Goal: Use online tool/utility: Utilize a website feature to perform a specific function

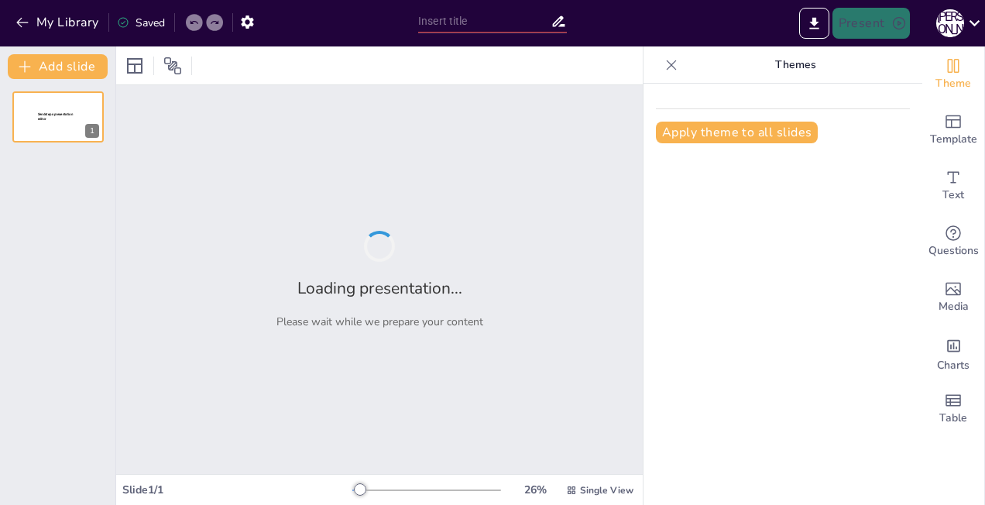
type input "Пристрої введення та виведення: Основи та класифікація"
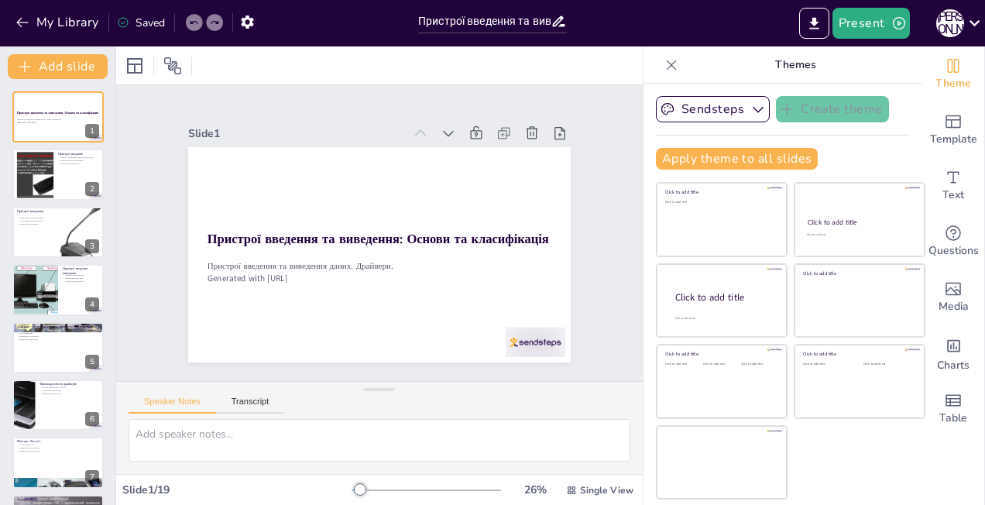
checkbox input "true"
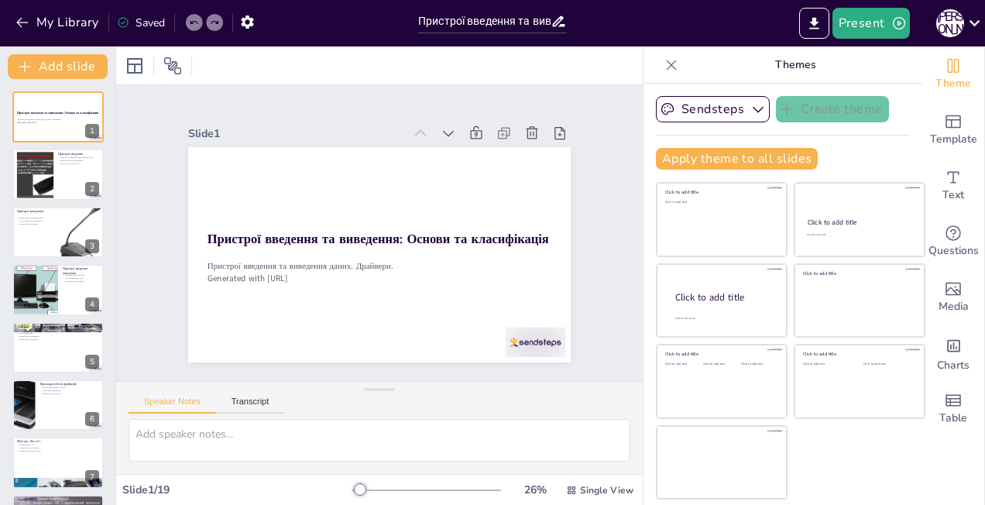
checkbox input "true"
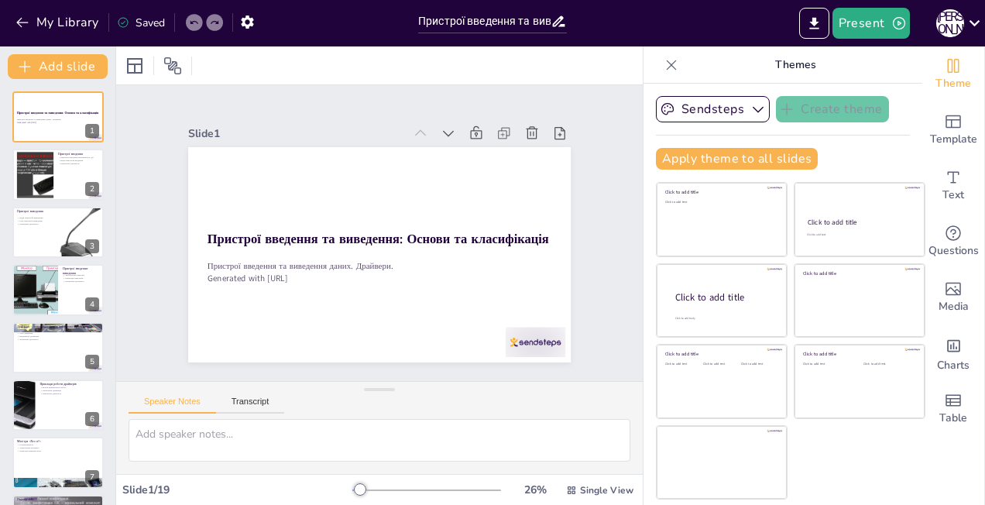
checkbox input "true"
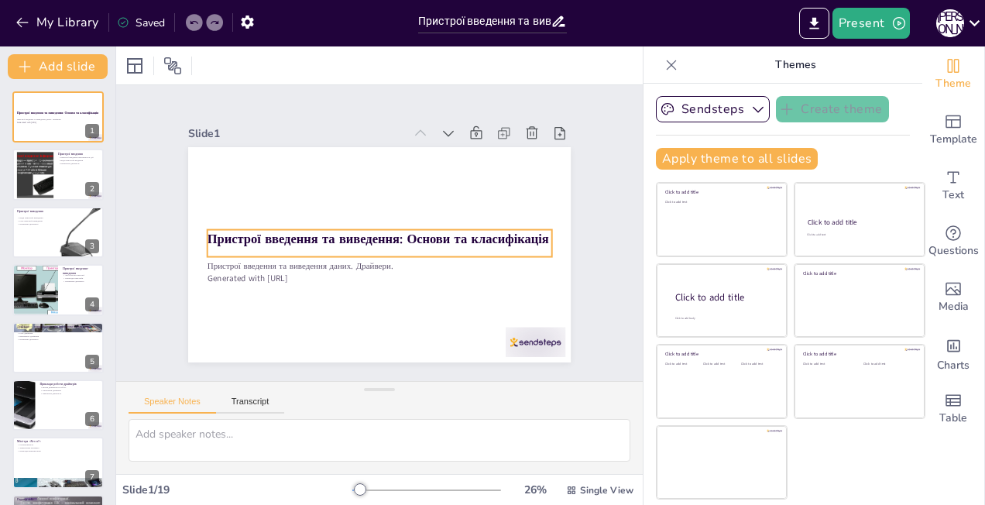
checkbox input "true"
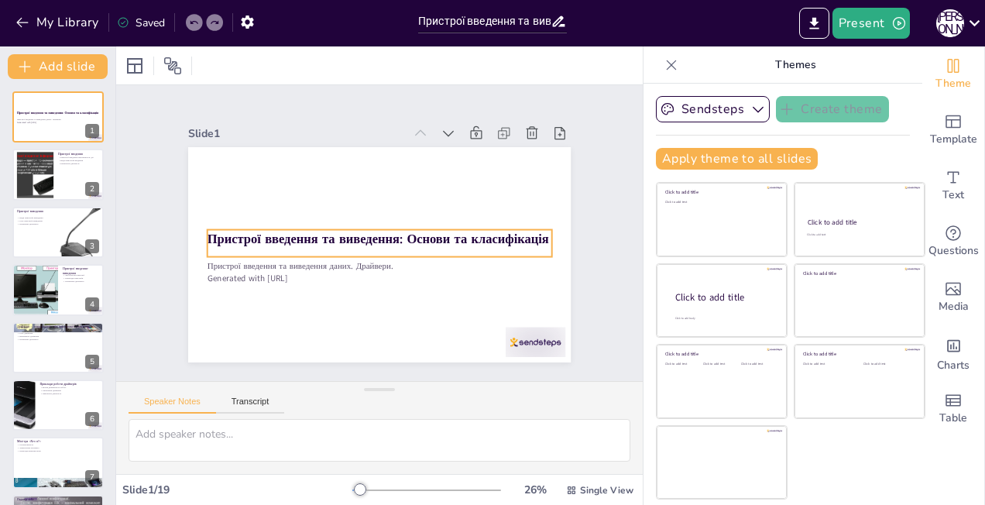
checkbox input "true"
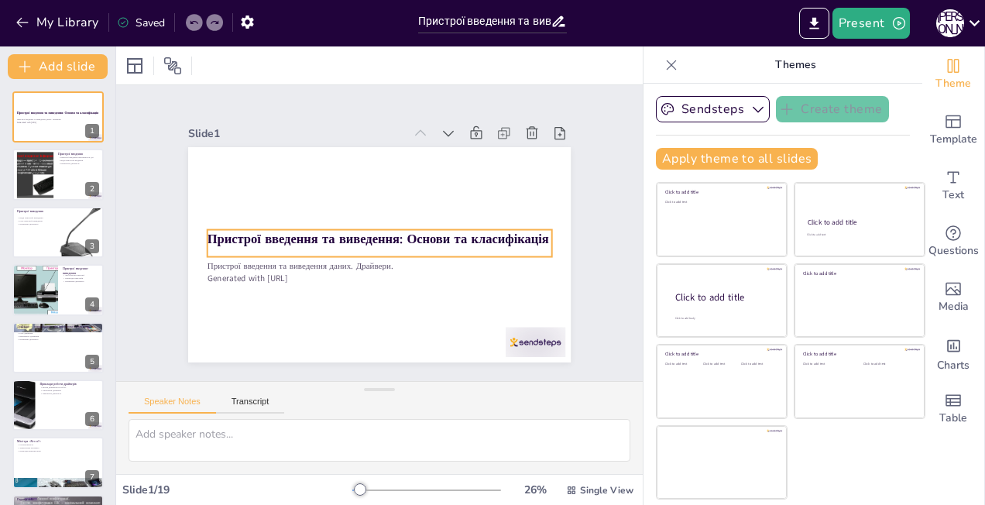
checkbox input "true"
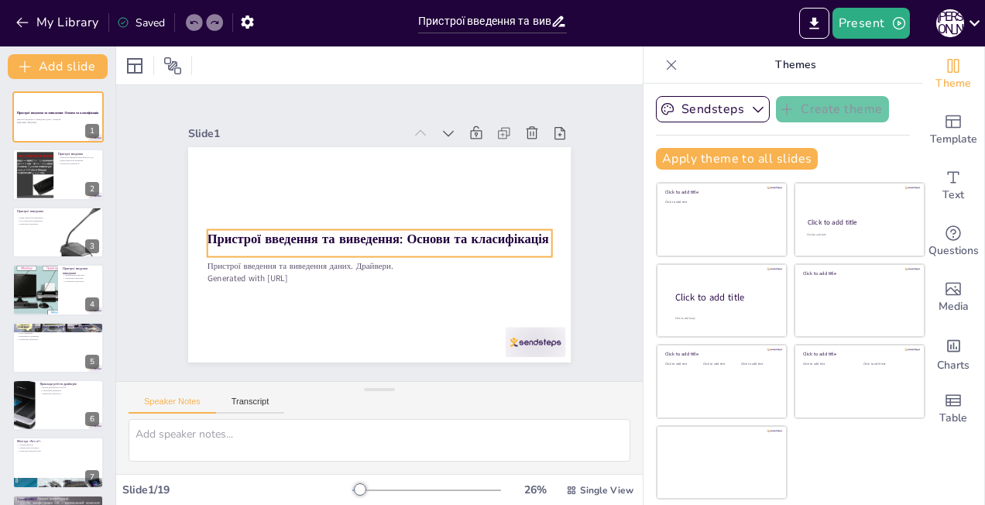
checkbox input "true"
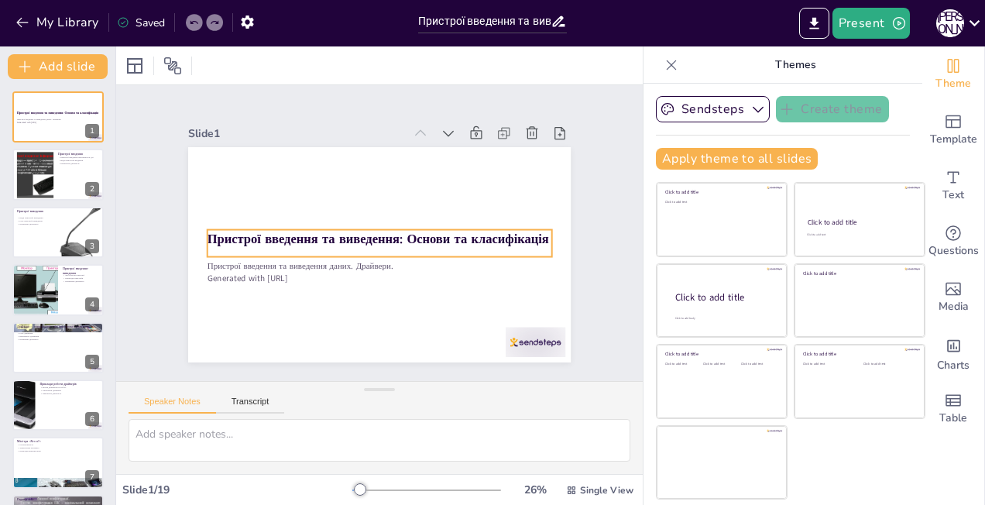
checkbox input "true"
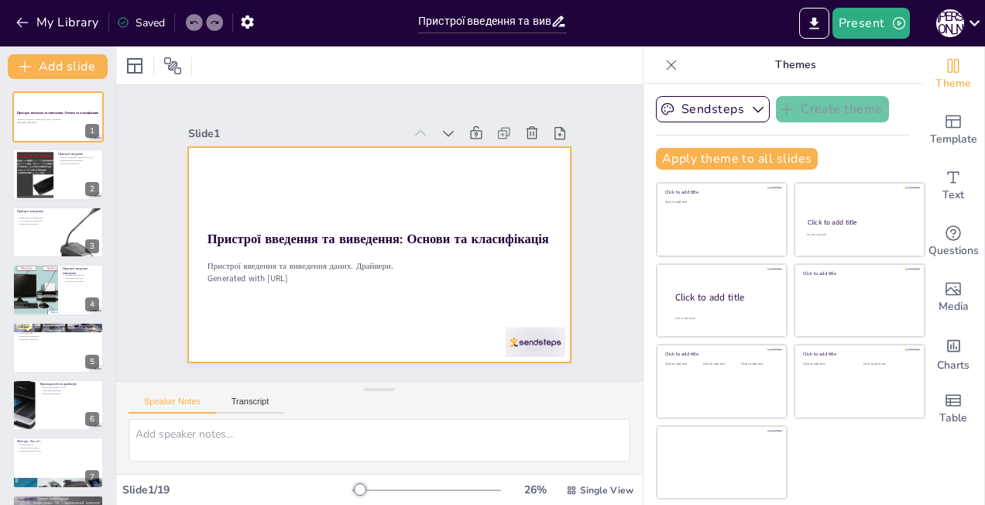
checkbox input "true"
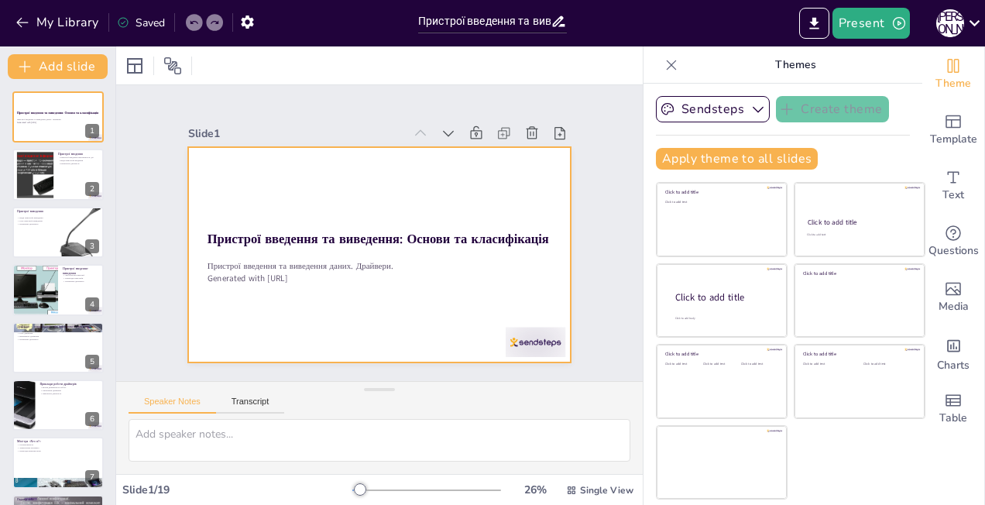
checkbox input "true"
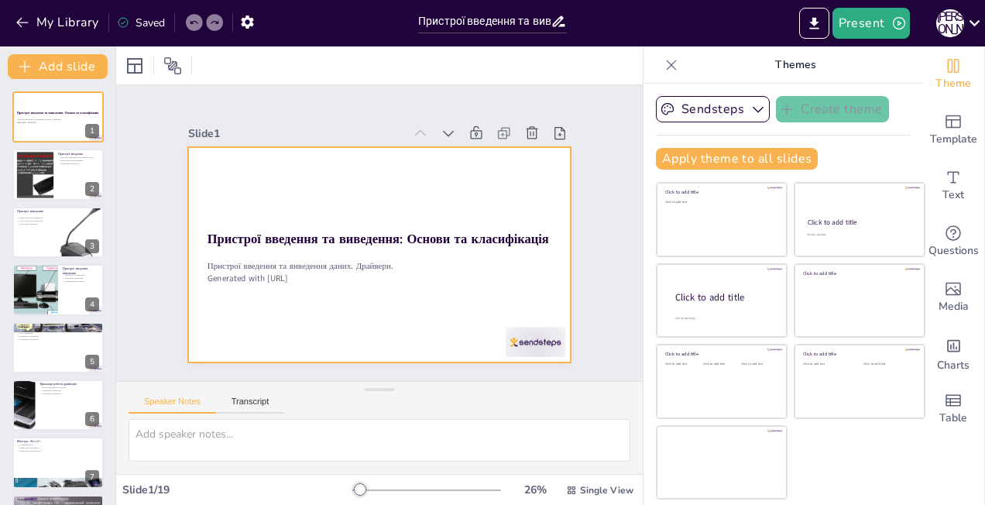
checkbox input "true"
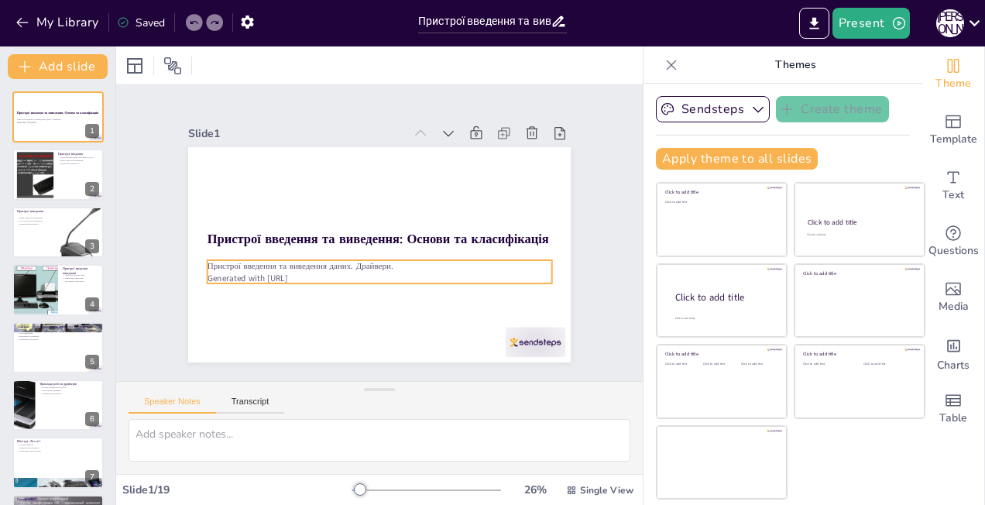
checkbox input "true"
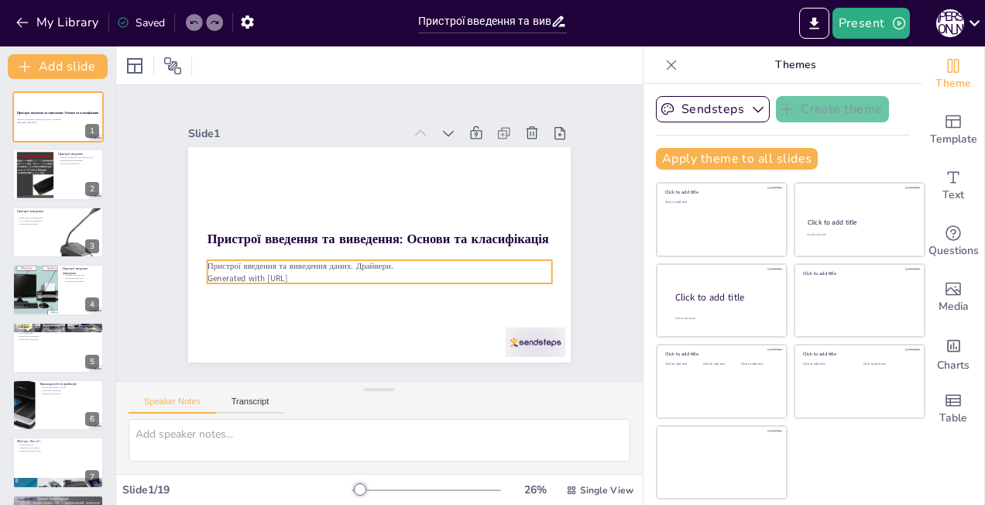
checkbox input "true"
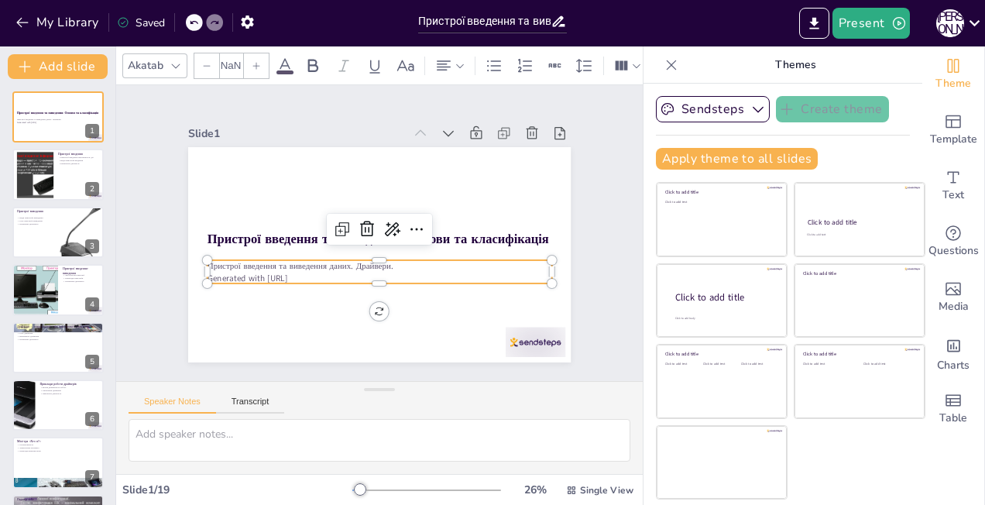
type input "32"
click at [221, 273] on p "Generated with [URL]" at bounding box center [380, 278] width 345 height 12
checkbox input "true"
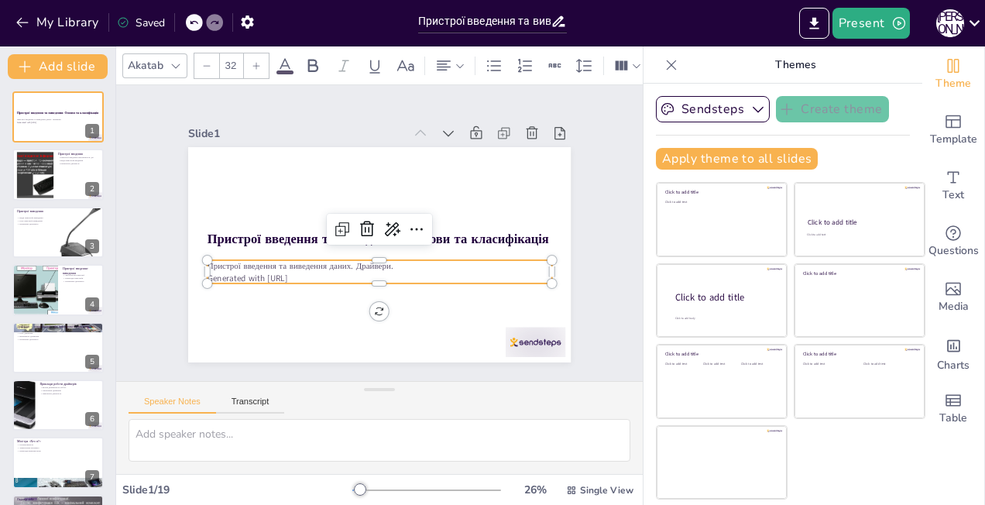
checkbox input "true"
click at [221, 273] on p "Generated with [URL]" at bounding box center [375, 275] width 344 height 48
checkbox input "true"
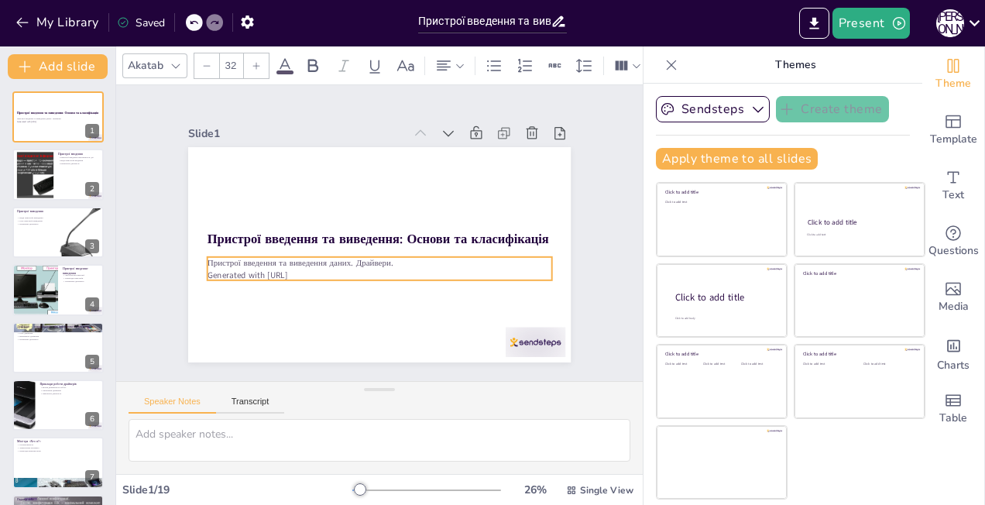
checkbox input "true"
click at [221, 273] on p "Generated with [URL]" at bounding box center [380, 275] width 345 height 12
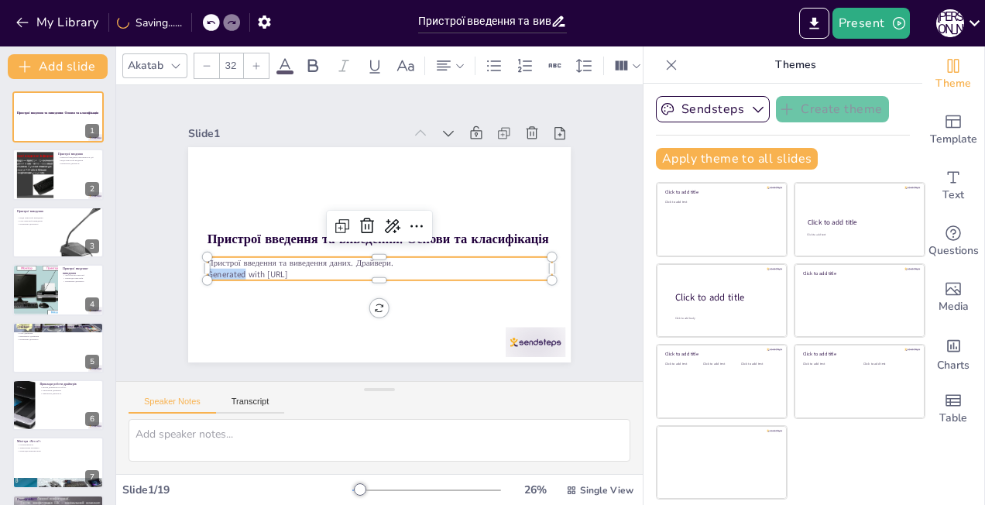
click at [221, 273] on p "Generated with [URL]" at bounding box center [380, 275] width 345 height 12
checkbox input "true"
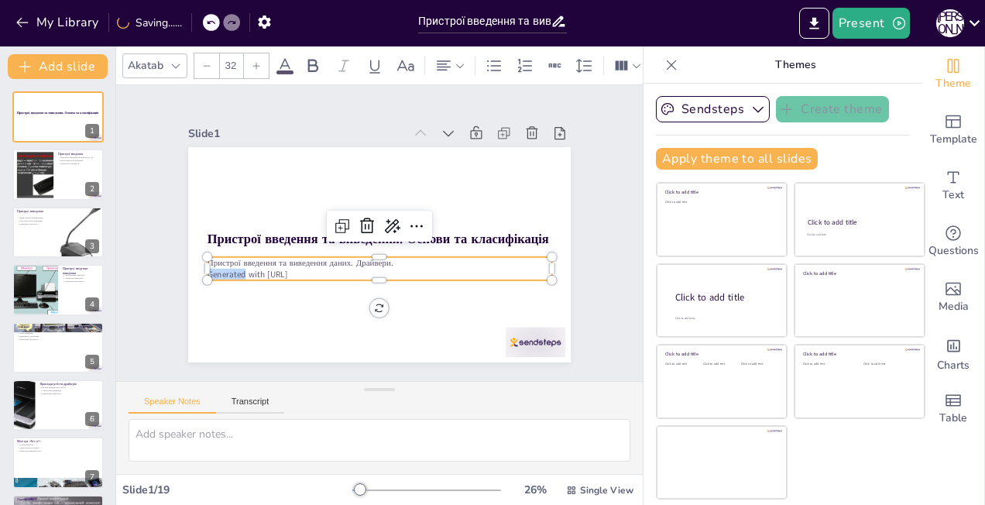
checkbox input "true"
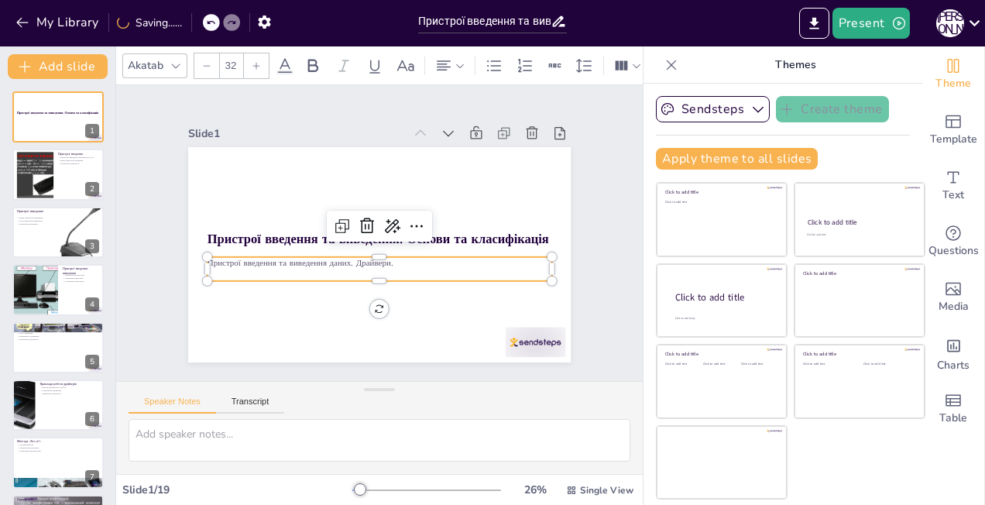
checkbox input "true"
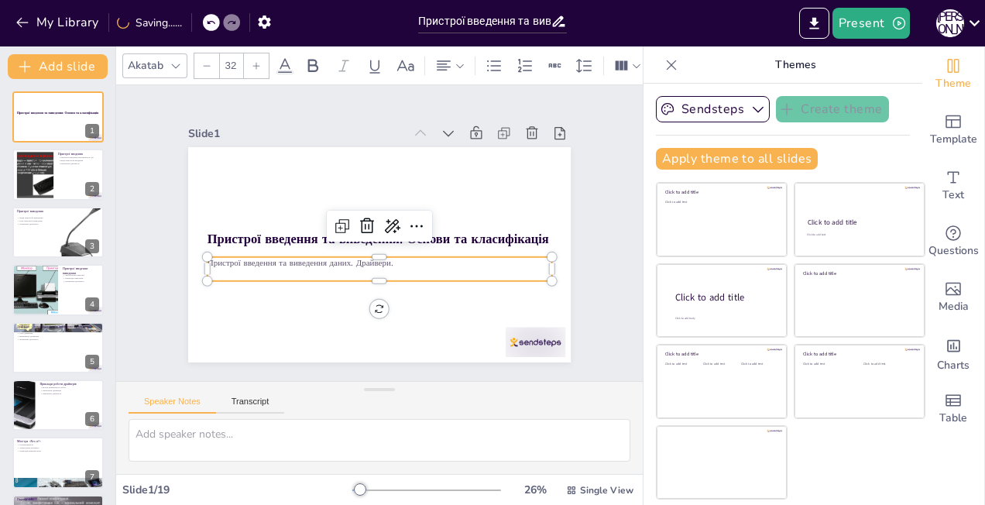
checkbox input "true"
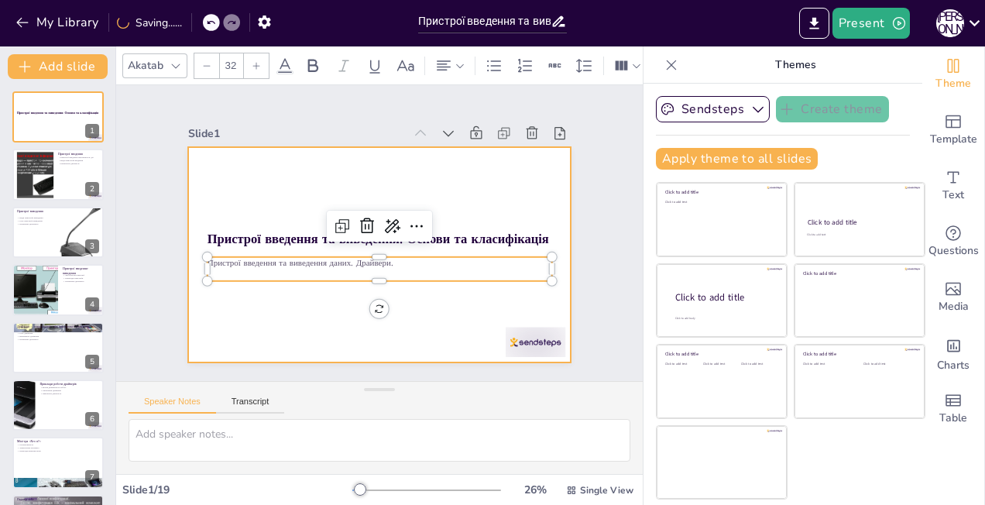
checkbox input "true"
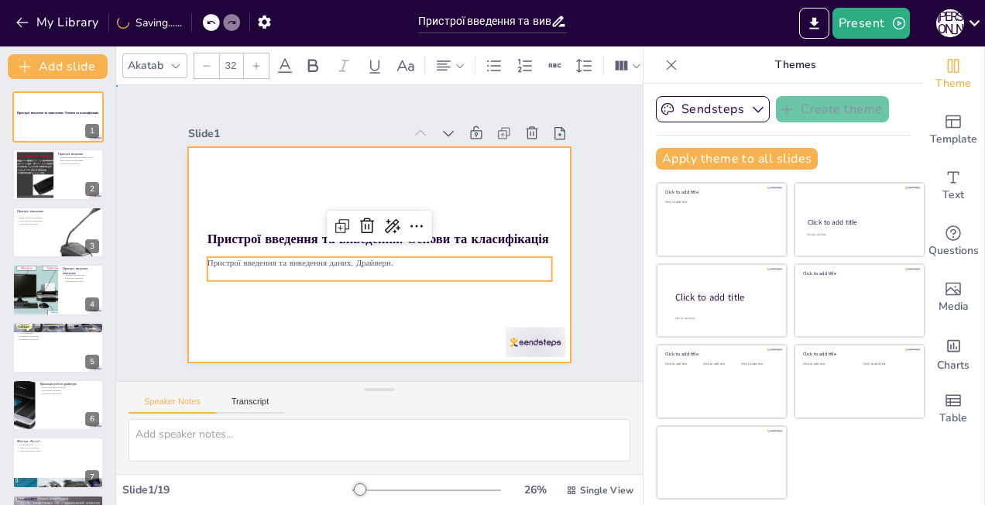
click at [259, 351] on div at bounding box center [379, 254] width 382 height 215
checkbox input "true"
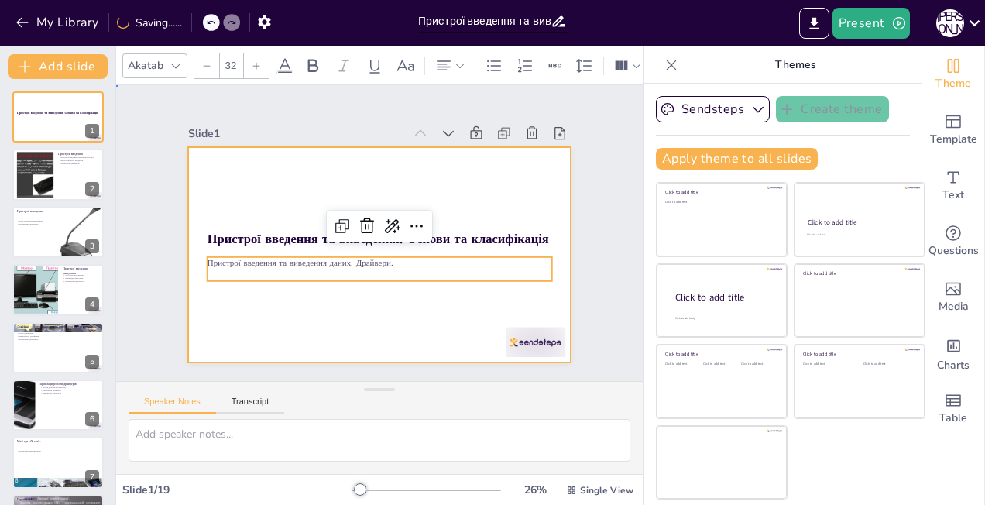
checkbox input "true"
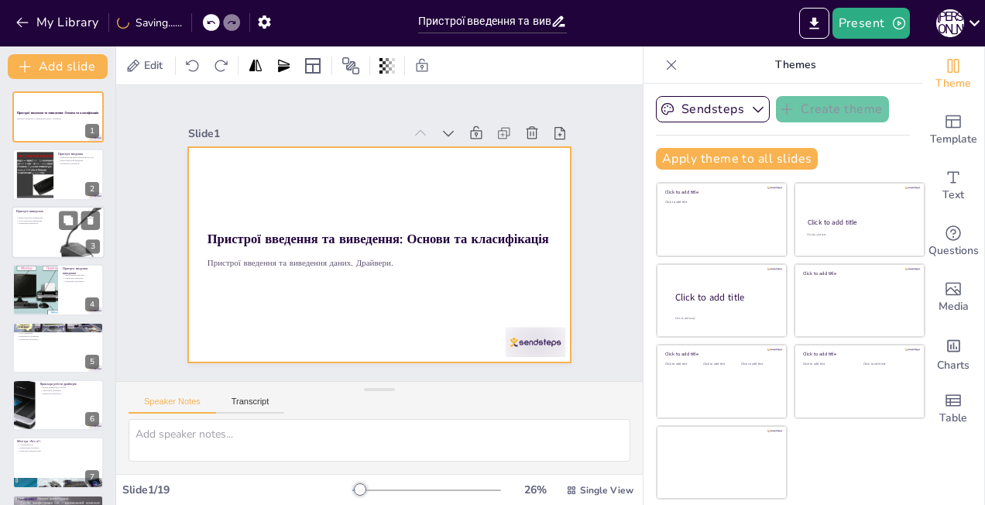
checkbox input "true"
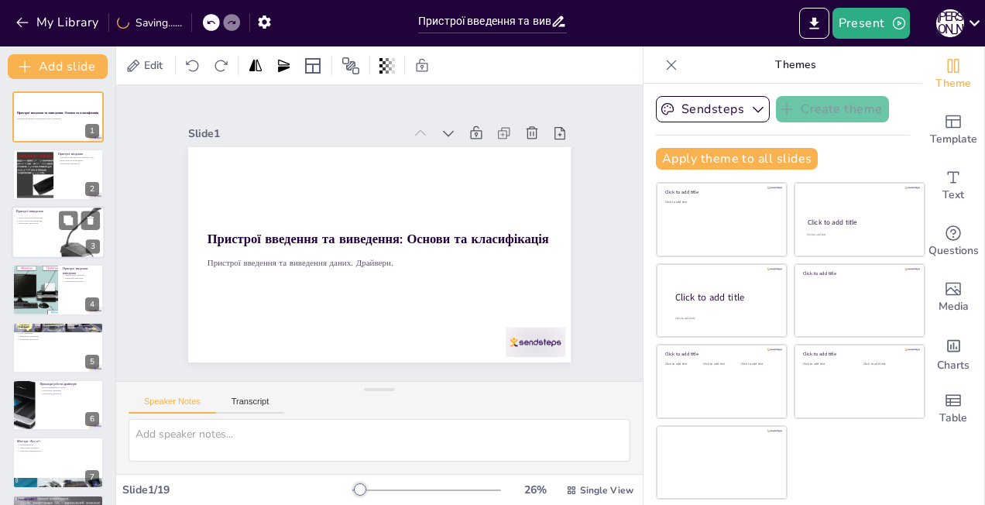
checkbox input "true"
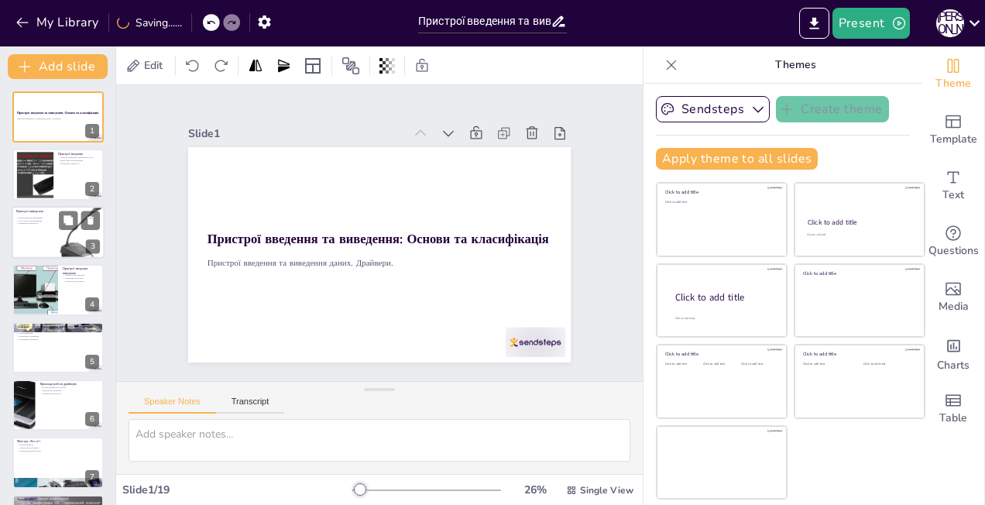
checkbox input "true"
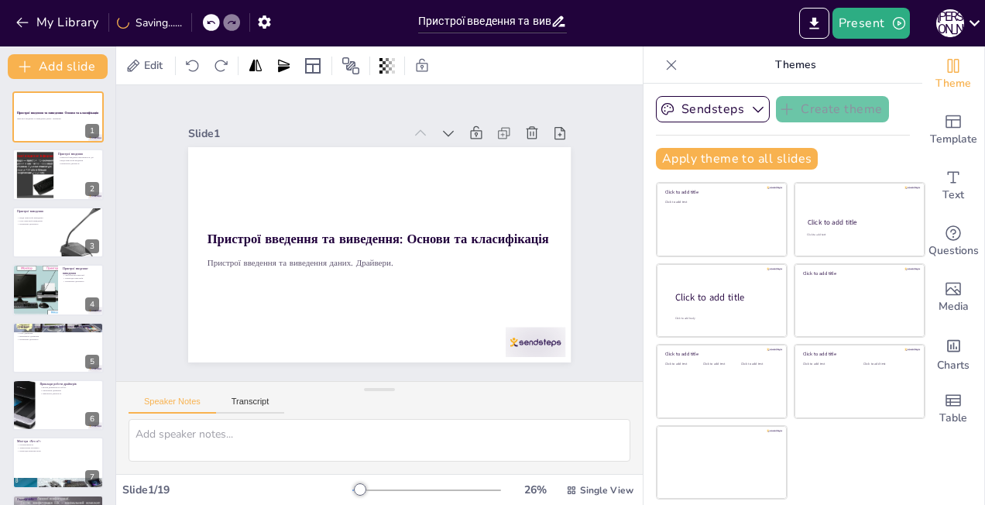
checkbox input "true"
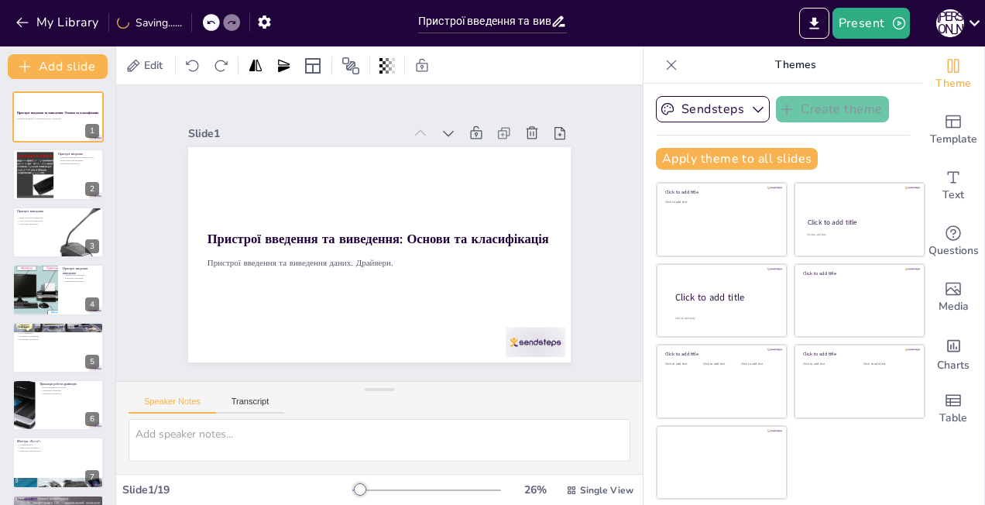
checkbox input "true"
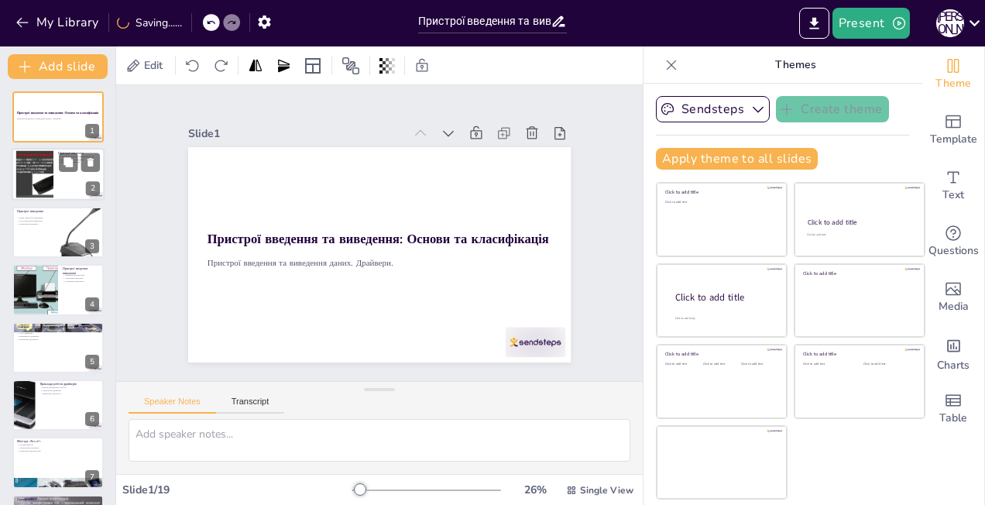
checkbox input "true"
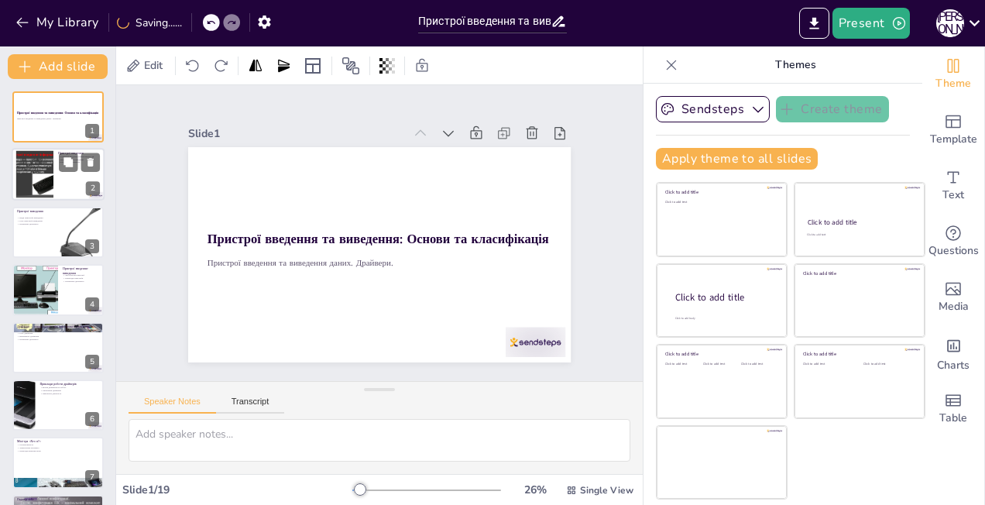
click at [43, 169] on div at bounding box center [34, 174] width 63 height 47
checkbox input "true"
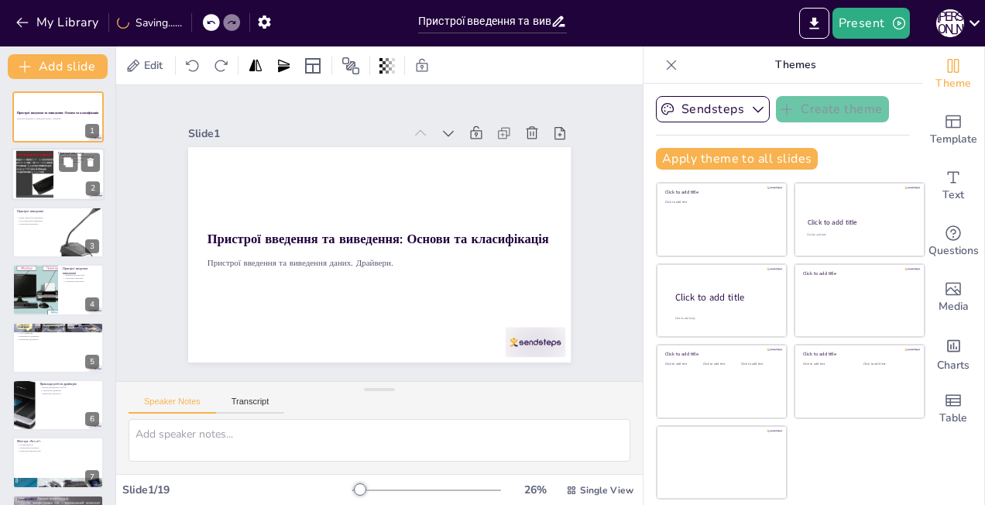
checkbox input "true"
type textarea "L ipsum dolors am consectetur, ad elitsedd eiusmodt, inci ut laboreetdo ma aliq…"
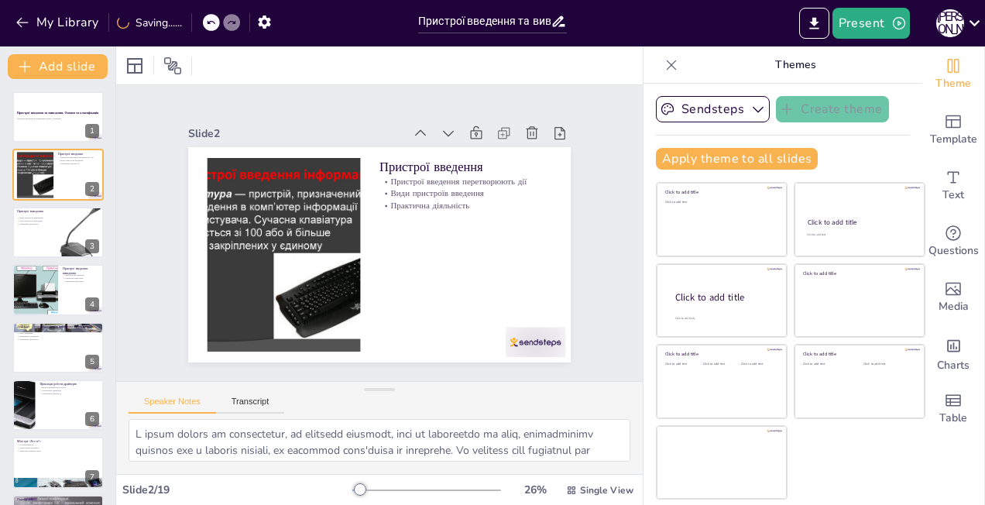
checkbox input "true"
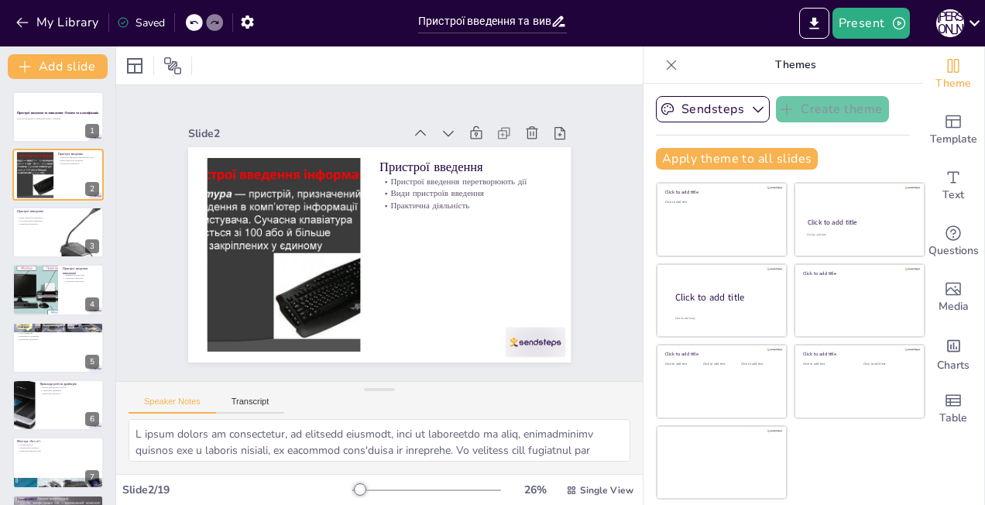
checkbox input "true"
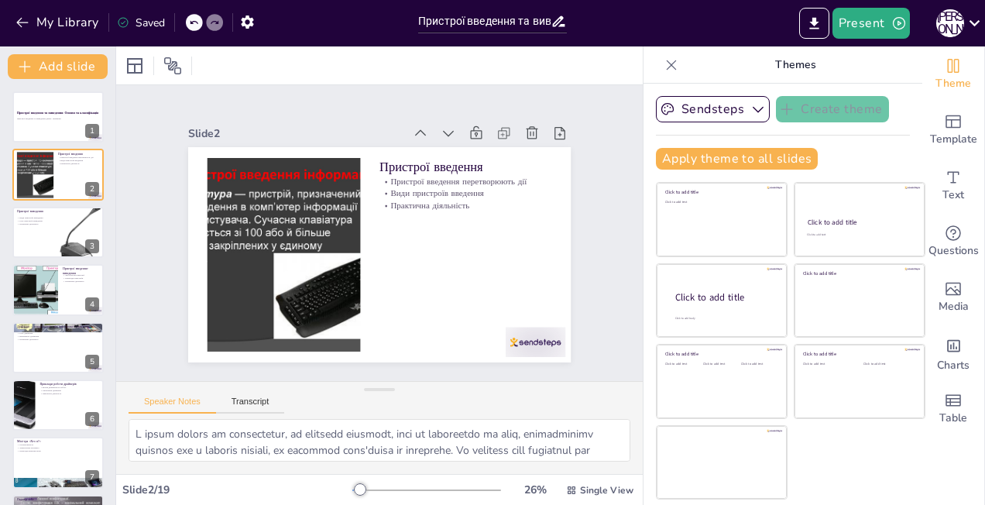
checkbox input "true"
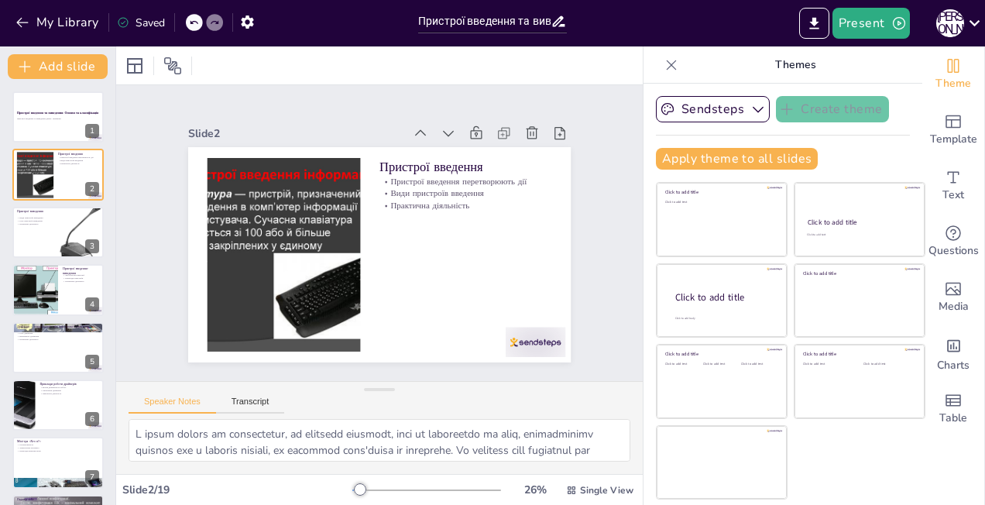
checkbox input "true"
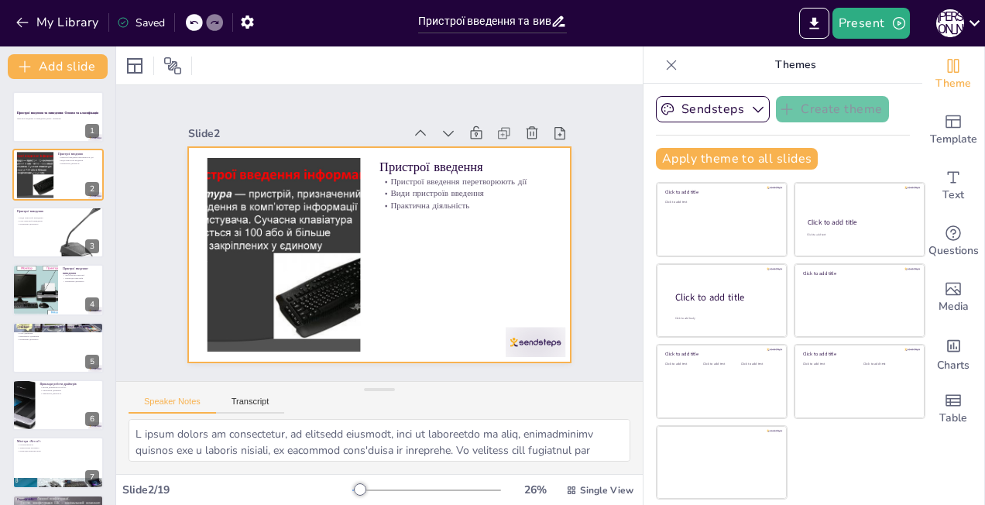
checkbox input "true"
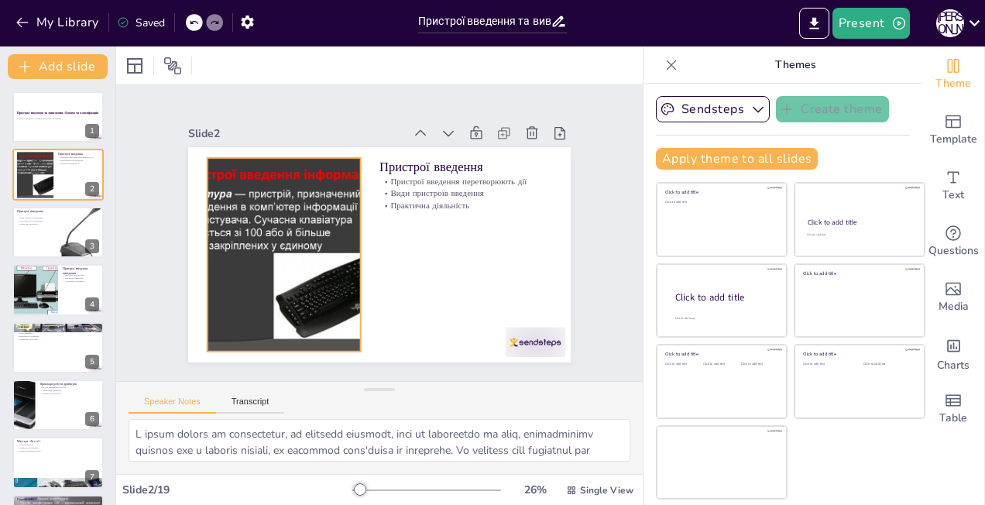
checkbox input "true"
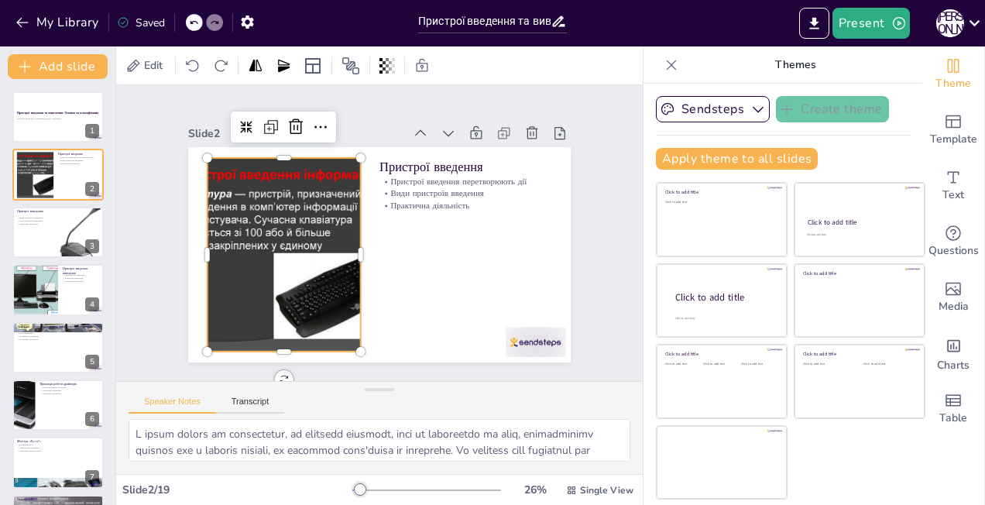
click at [300, 223] on div at bounding box center [284, 255] width 259 height 194
checkbox input "true"
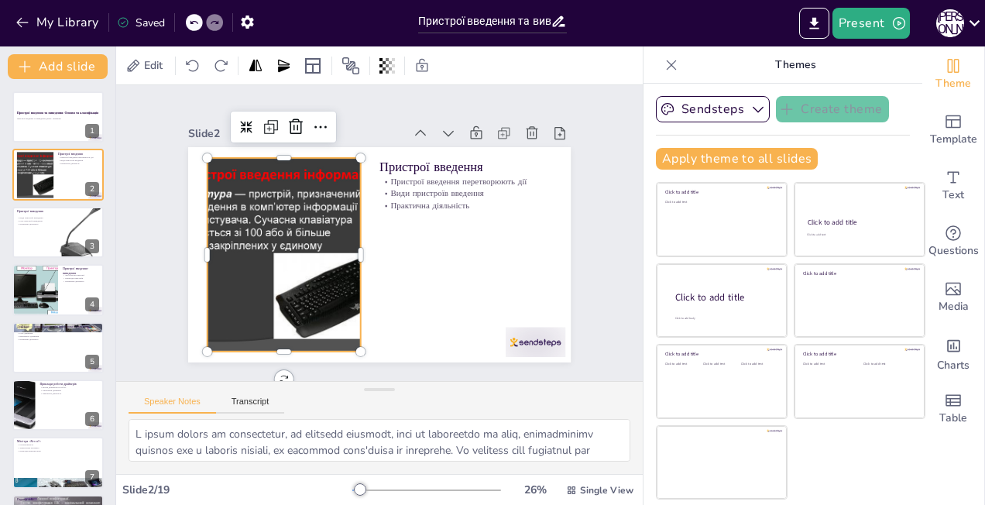
checkbox input "true"
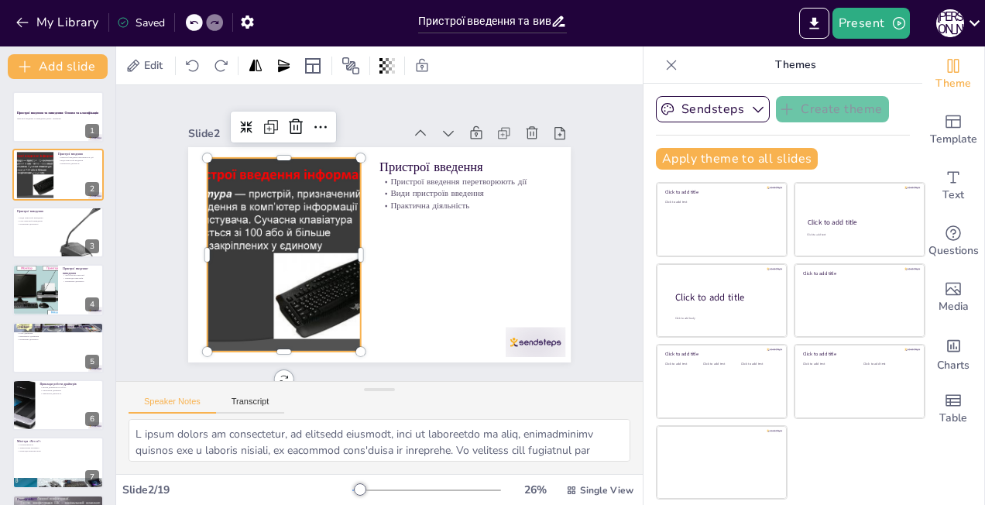
checkbox input "true"
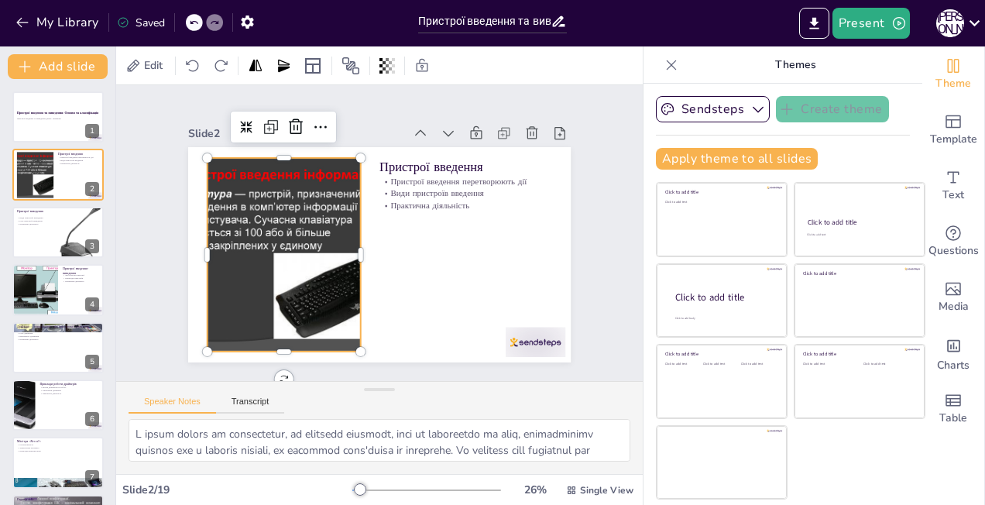
checkbox input "true"
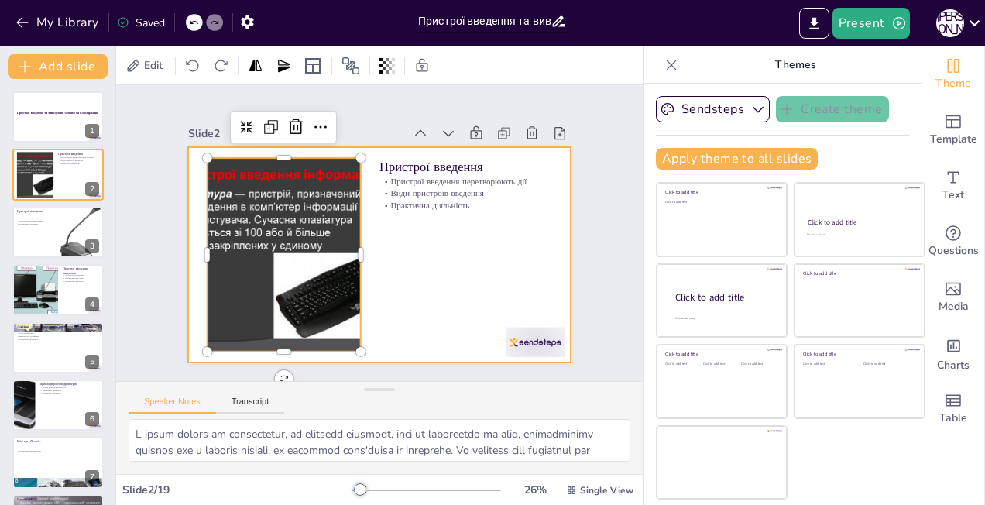
checkbox input "true"
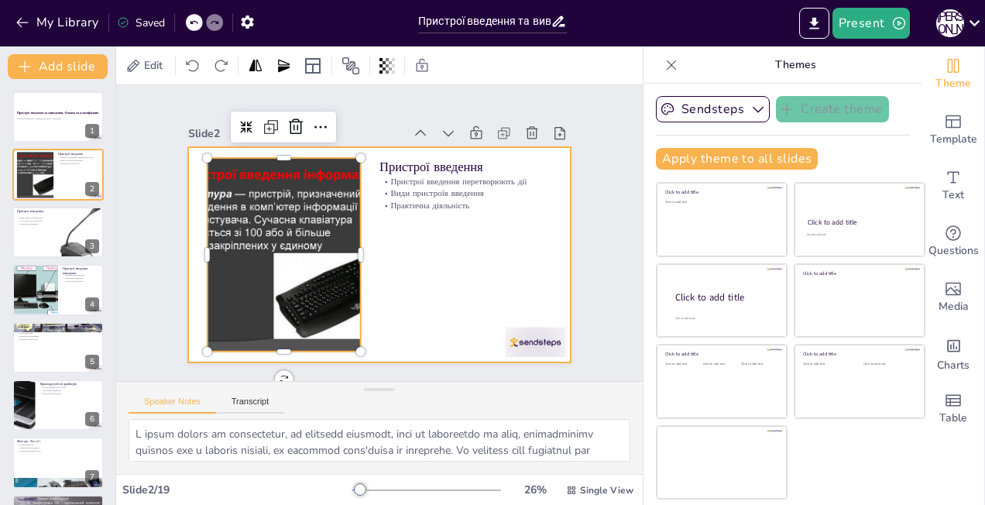
checkbox input "true"
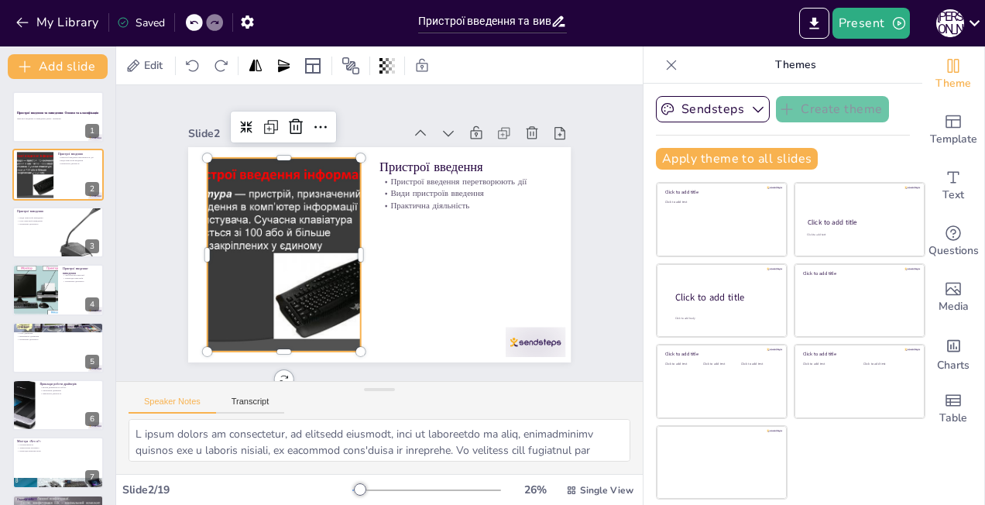
checkbox input "true"
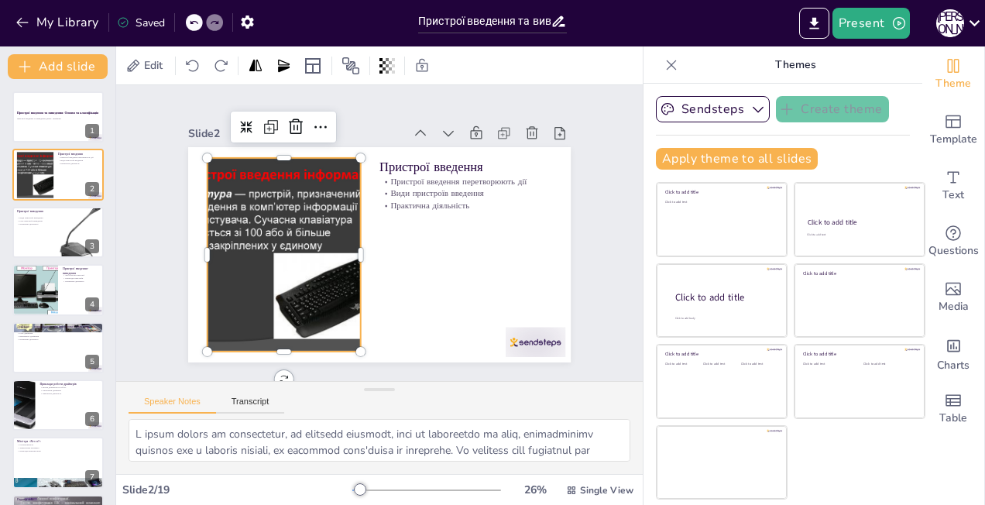
checkbox input "true"
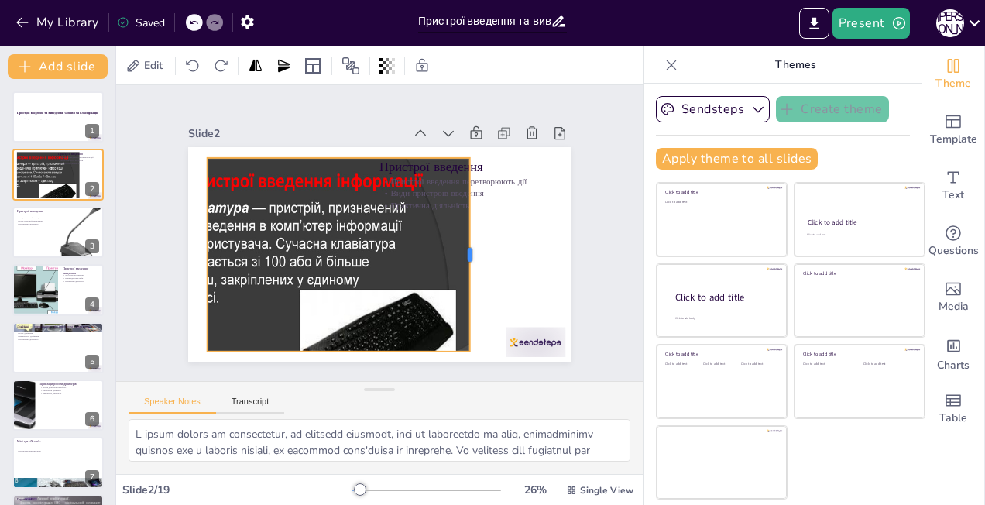
drag, startPoint x: 352, startPoint y: 249, endPoint x: 461, endPoint y: 256, distance: 110.1
click at [469, 256] on div at bounding box center [475, 255] width 12 height 194
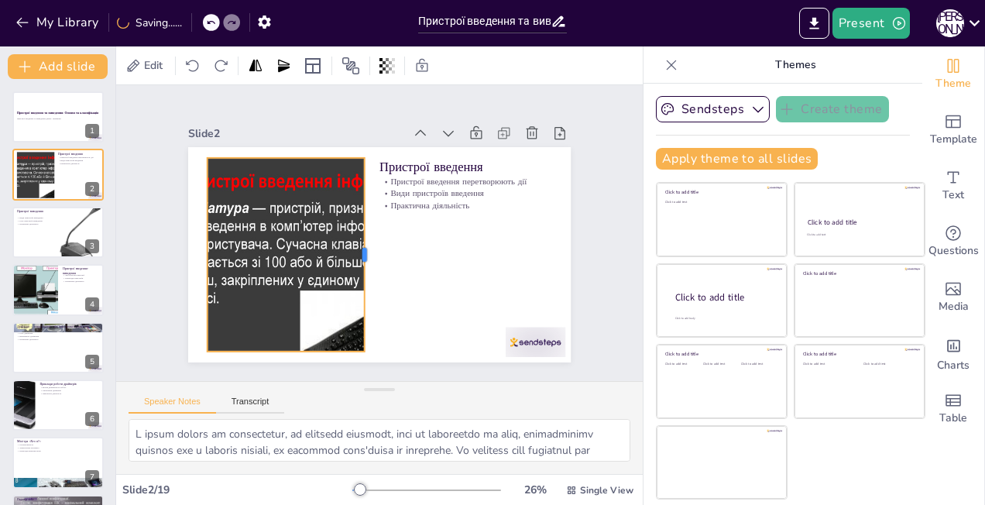
drag, startPoint x: 461, startPoint y: 256, endPoint x: 355, endPoint y: 225, distance: 110.5
click at [364, 225] on div at bounding box center [370, 255] width 12 height 194
click at [74, 242] on div at bounding box center [81, 232] width 46 height 62
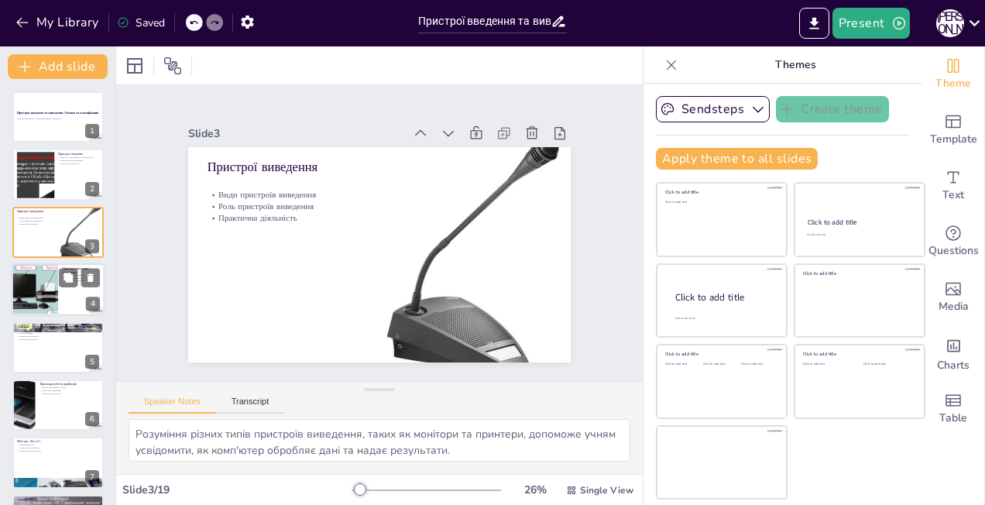
click at [77, 297] on div at bounding box center [58, 289] width 93 height 53
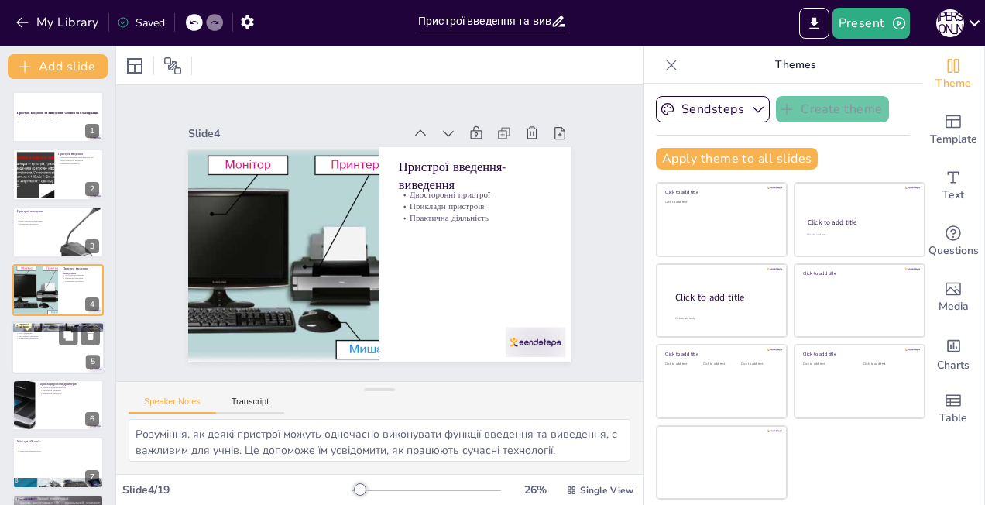
click at [27, 367] on div at bounding box center [58, 347] width 93 height 53
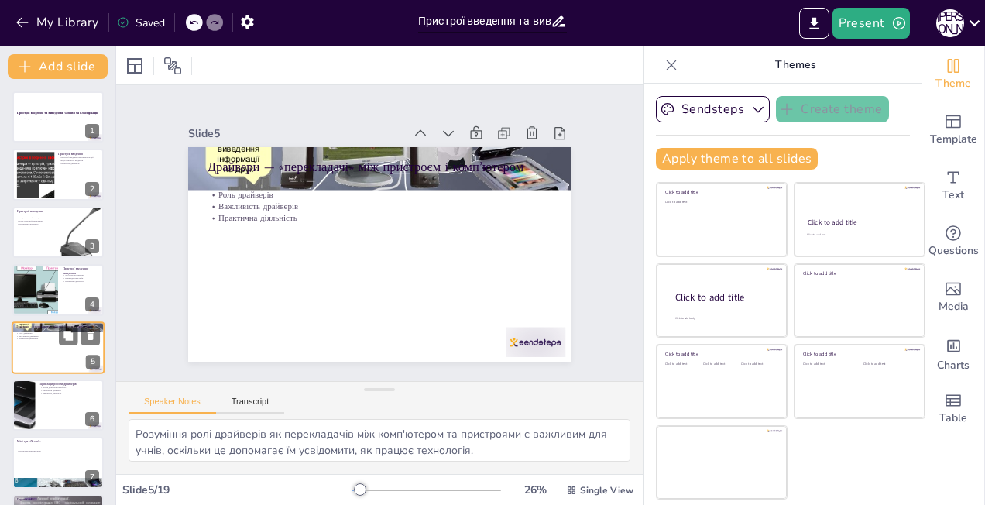
scroll to position [56, 0]
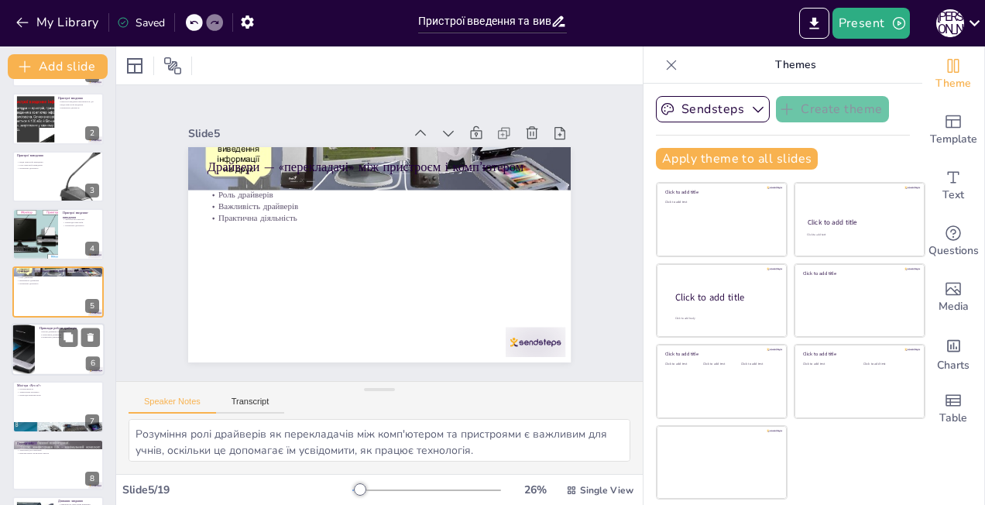
click at [35, 366] on div at bounding box center [58, 349] width 93 height 53
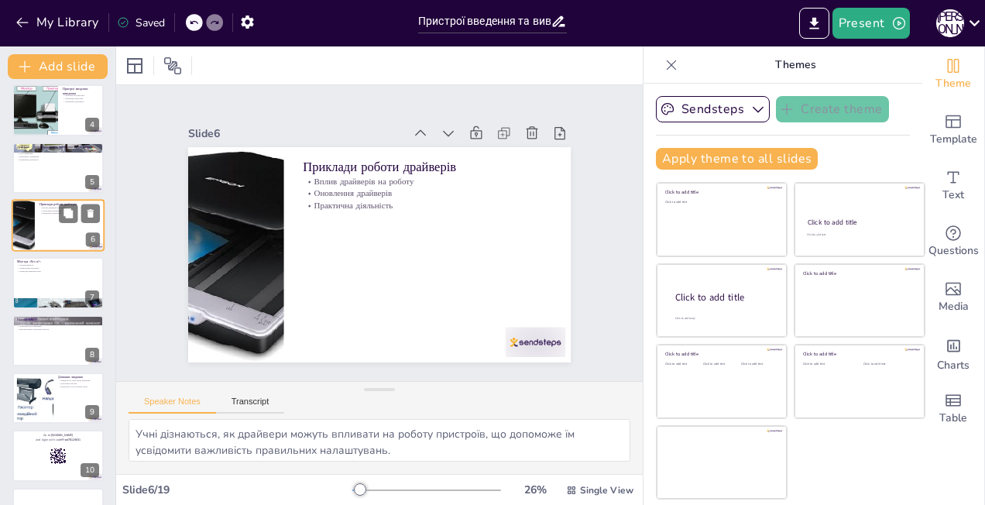
scroll to position [180, 0]
click at [35, 366] on div "Пристрої введення та виведення: Основи та класифікація Пристрої введення та вив…" at bounding box center [57, 455] width 115 height 1088
click at [36, 348] on div at bounding box center [58, 340] width 93 height 53
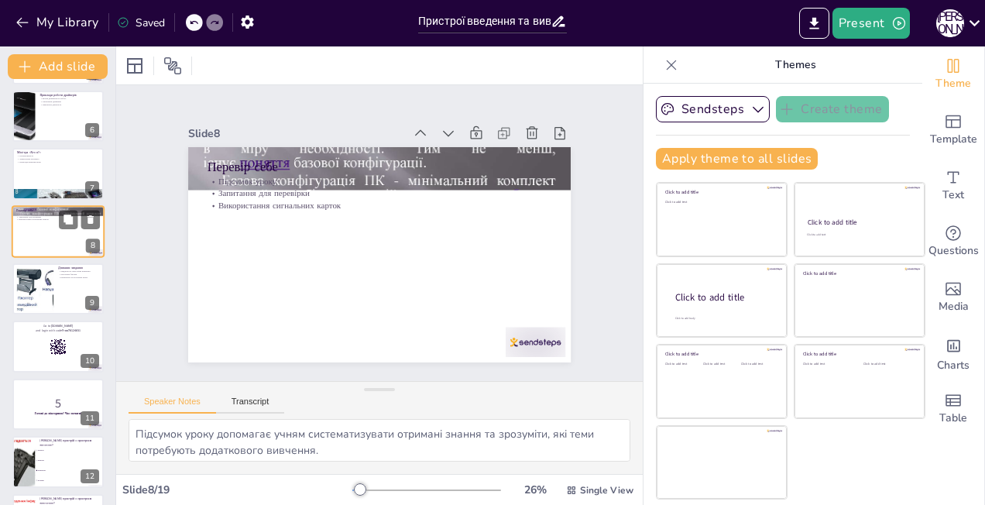
click at [36, 348] on div at bounding box center [57, 346] width 91 height 51
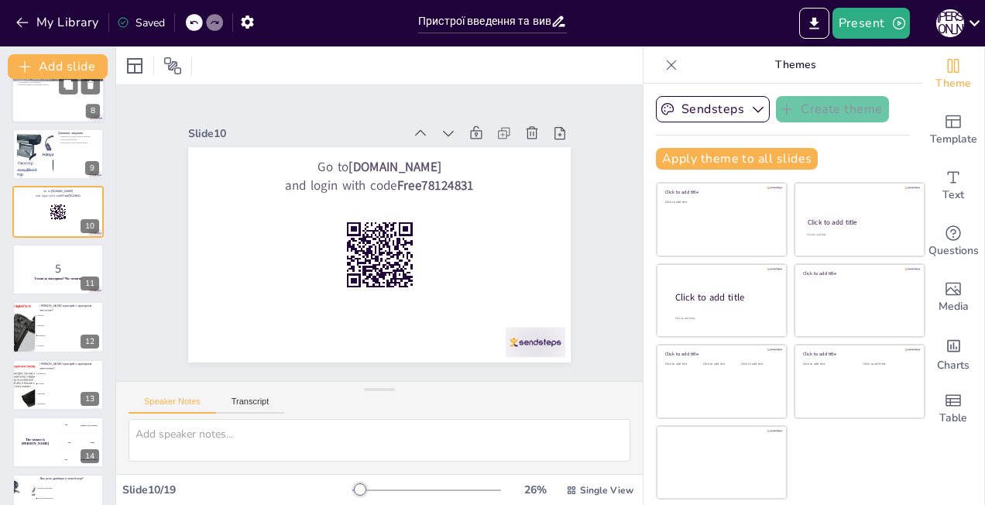
click at [36, 348] on li "Колонки" at bounding box center [70, 345] width 69 height 9
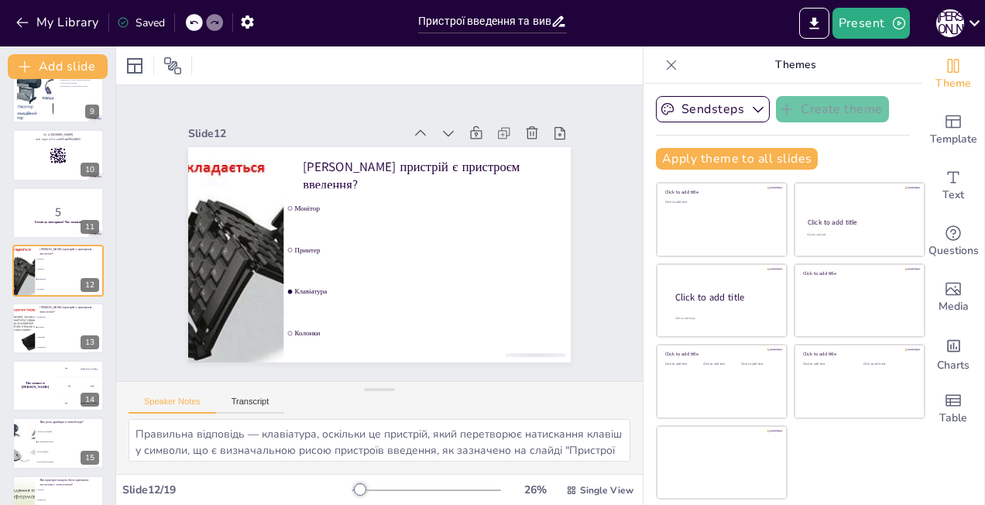
click at [36, 348] on li "Клавіатура" at bounding box center [70, 346] width 69 height 9
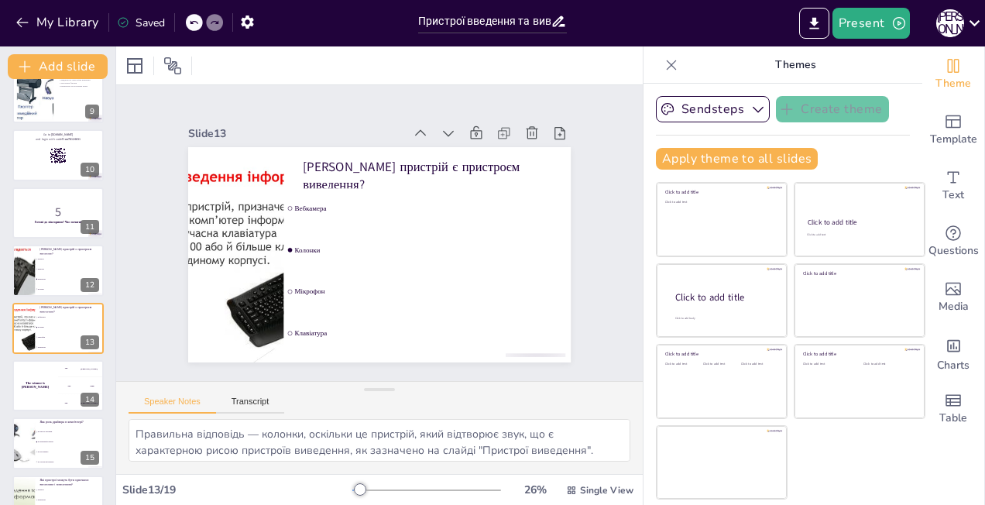
scroll to position [516, 0]
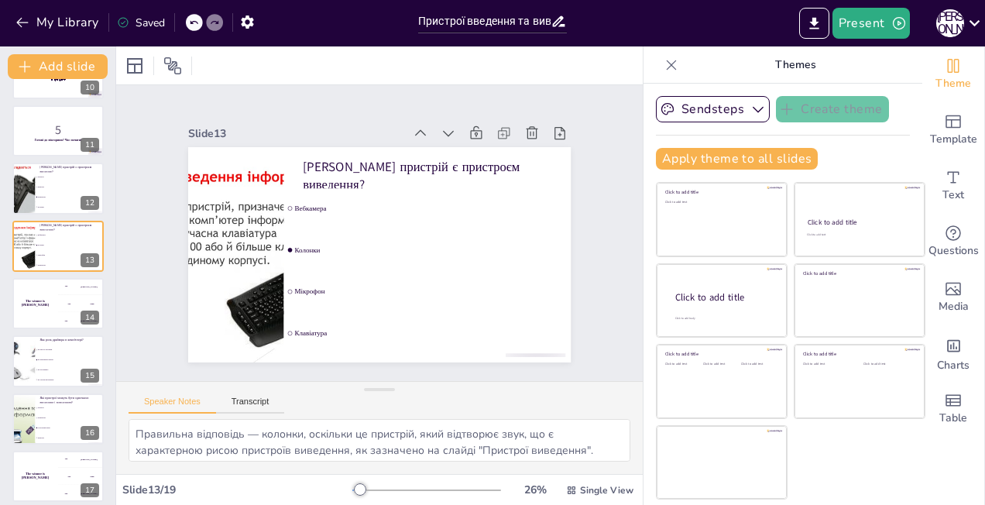
click at [36, 349] on input "checkbox" at bounding box center [36, 349] width 1 height 1
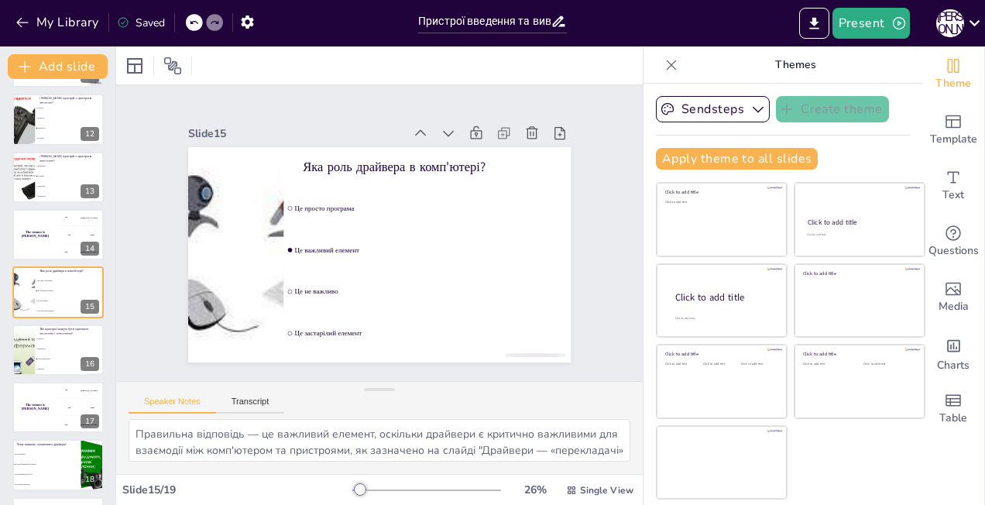
scroll to position [687, 0]
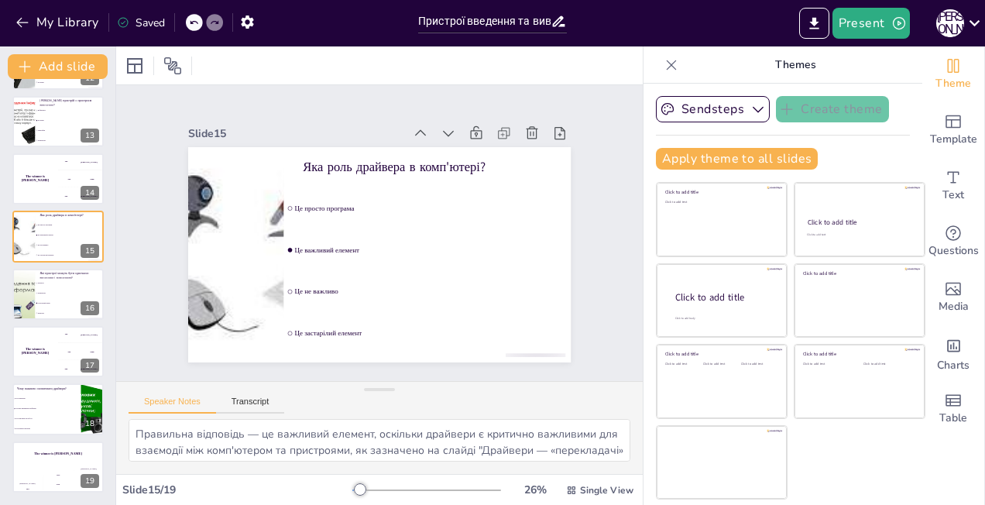
click at [36, 348] on h4 "The winner is [PERSON_NAME]" at bounding box center [35, 352] width 46 height 8
